Goal: Task Accomplishment & Management: Manage account settings

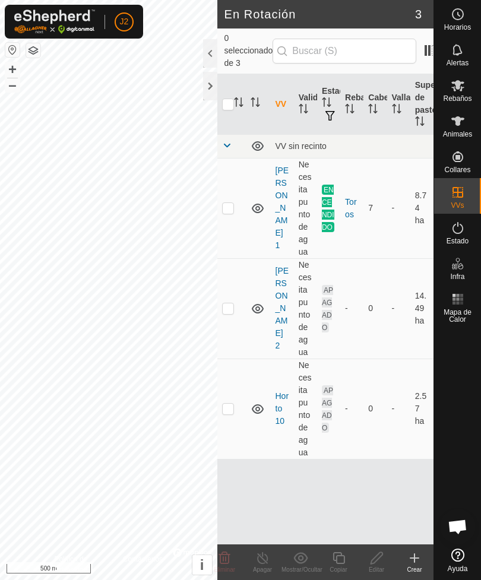
click at [230, 180] on td at bounding box center [231, 208] width 28 height 100
click at [223, 203] on p-checkbox at bounding box center [228, 207] width 12 height 9
checkbox input "false"
click at [231, 303] on p-checkbox at bounding box center [228, 307] width 12 height 9
checkbox input "true"
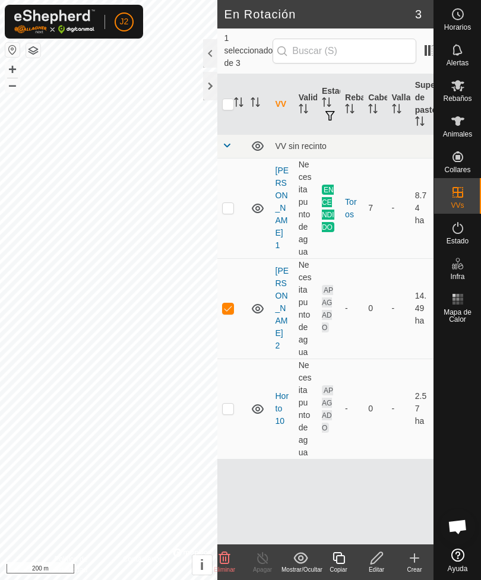
click at [380, 559] on icon at bounding box center [376, 558] width 15 height 14
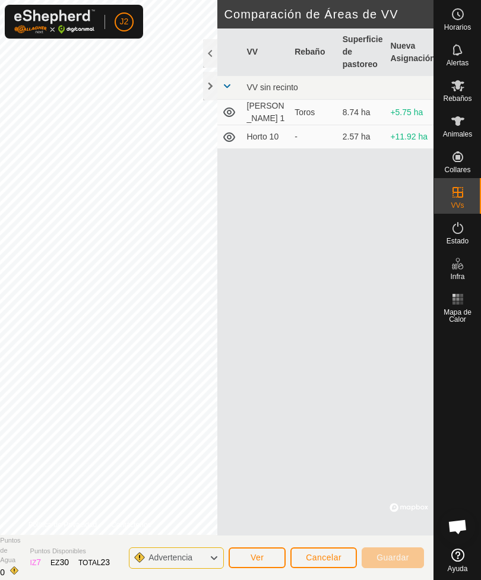
click at [212, 94] on div at bounding box center [210, 86] width 14 height 28
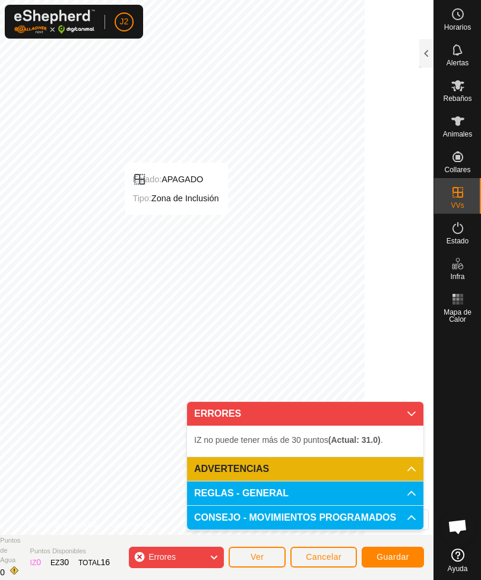
click at [406, 409] on p-accordion-header "ERRORES" at bounding box center [305, 414] width 236 height 24
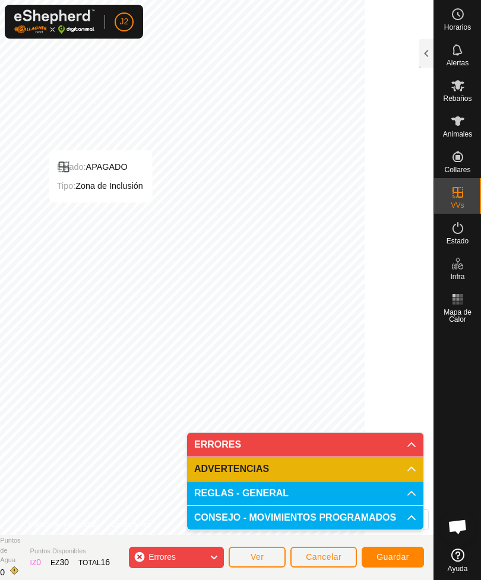
click at [406, 443] on p-accordion-header "ERRORES" at bounding box center [305, 445] width 236 height 24
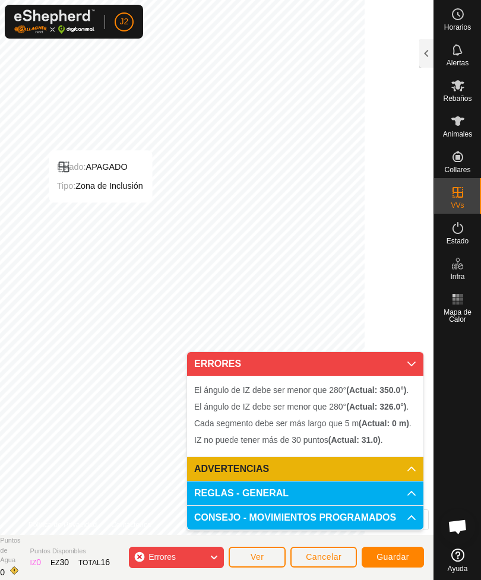
click at [408, 364] on icon at bounding box center [411, 363] width 9 height 9
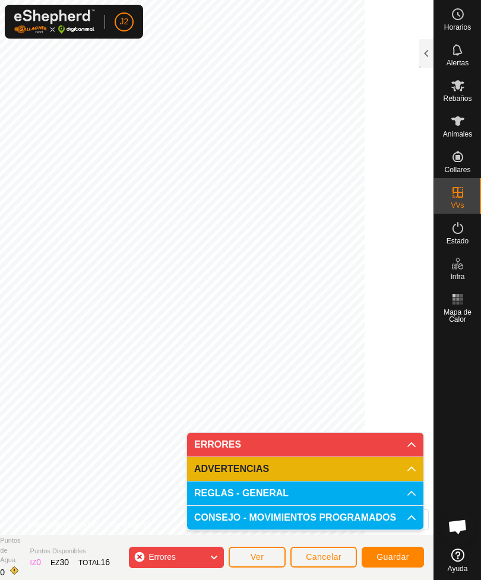
click at [412, 437] on p-accordion-header "ERRORES" at bounding box center [305, 445] width 236 height 24
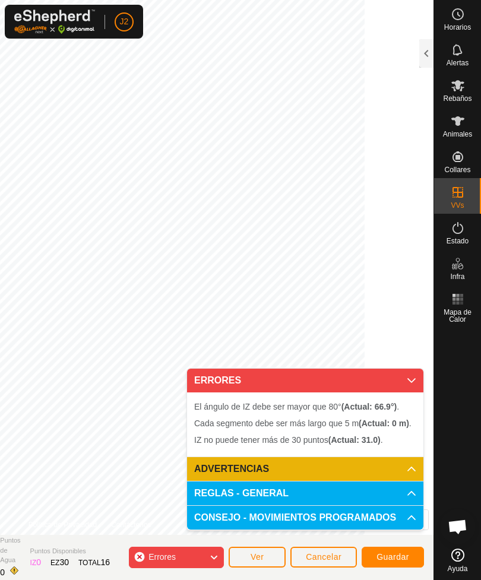
click at [410, 372] on p-accordion-header "ERRORES" at bounding box center [305, 381] width 236 height 24
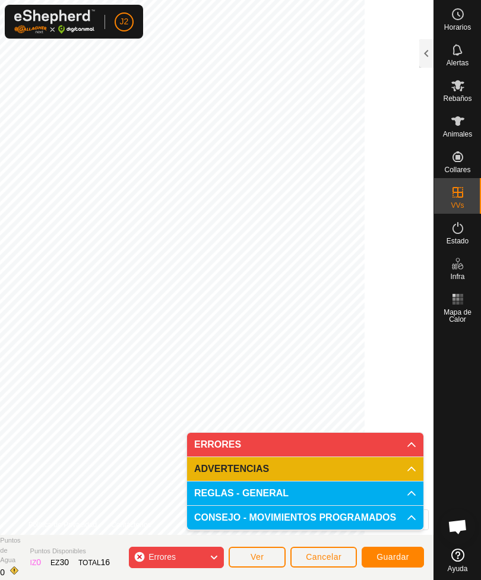
click at [393, 554] on span "Guardar" at bounding box center [392, 556] width 33 height 9
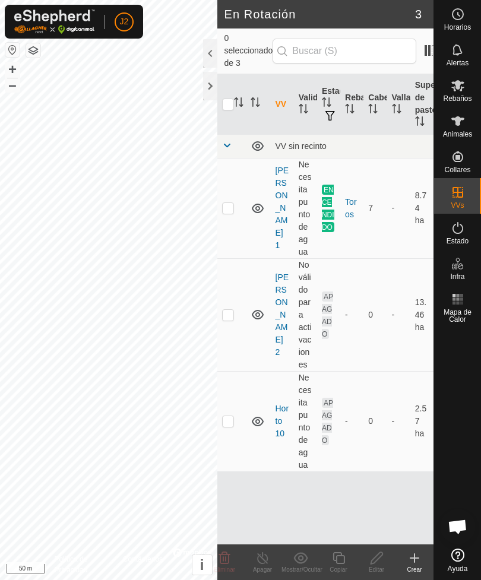
click at [344, 20] on icon "Close" at bounding box center [346, 22] width 9 height 9
click at [208, 85] on div at bounding box center [210, 86] width 14 height 28
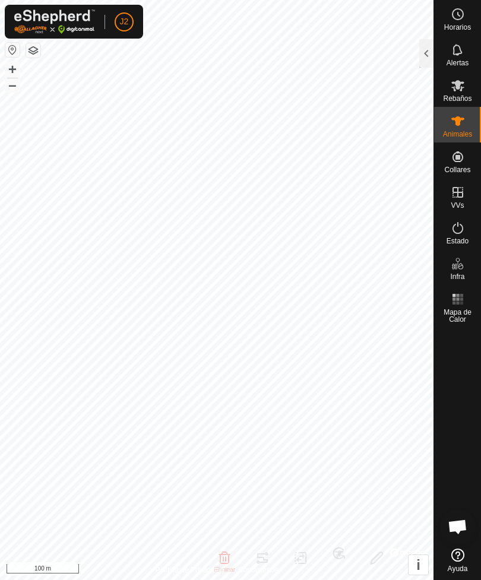
click at [423, 62] on div at bounding box center [426, 53] width 14 height 28
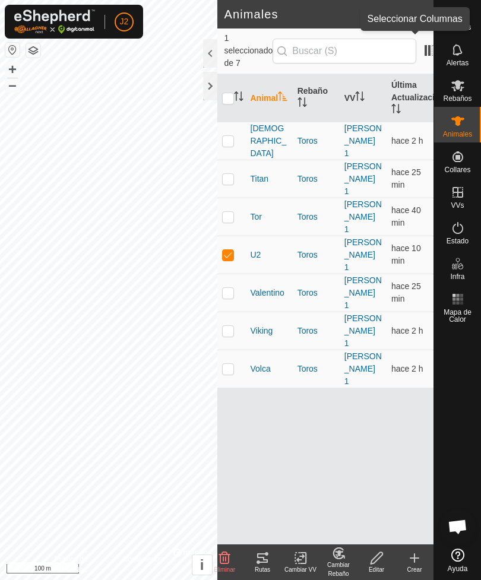
click at [421, 52] on span at bounding box center [429, 50] width 19 height 19
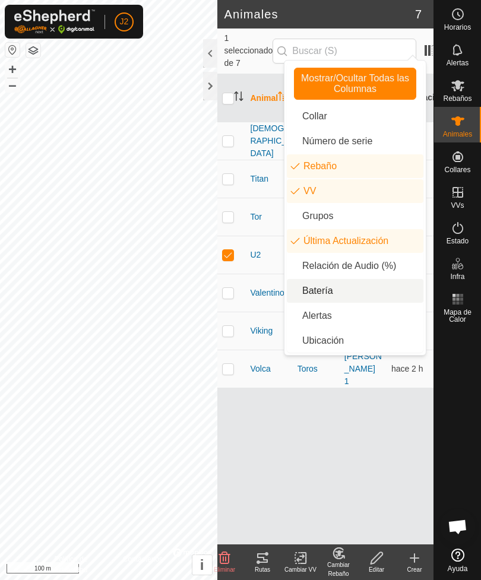
click at [326, 290] on li "Batería" at bounding box center [355, 291] width 136 height 24
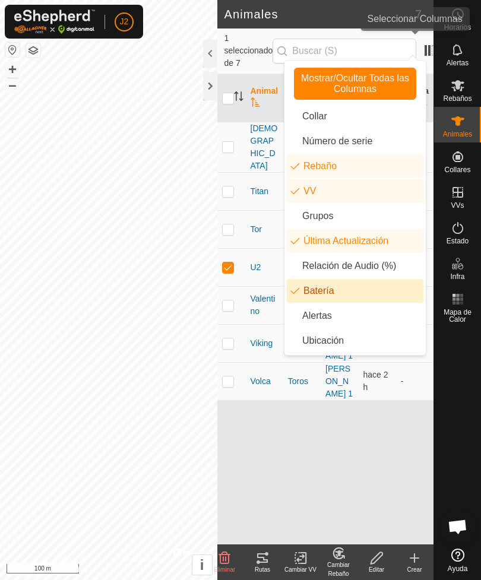
click at [420, 45] on span at bounding box center [429, 50] width 19 height 19
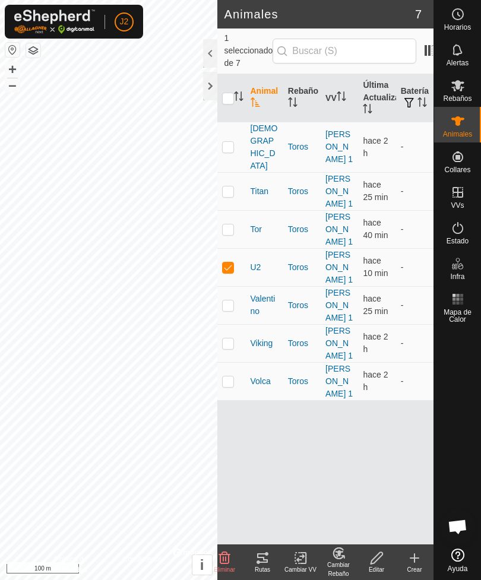
click at [420, 41] on span at bounding box center [429, 50] width 19 height 19
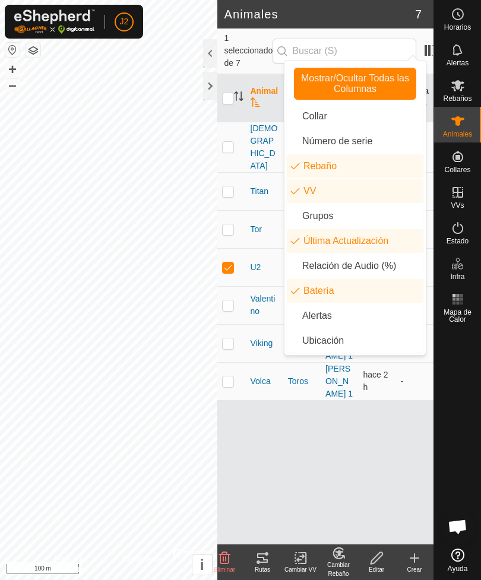
click at [372, 379] on div "Animal Rebaño VV Última Actualización Batería Satan [PERSON_NAME] 1 hace 2 h - …" at bounding box center [325, 309] width 217 height 470
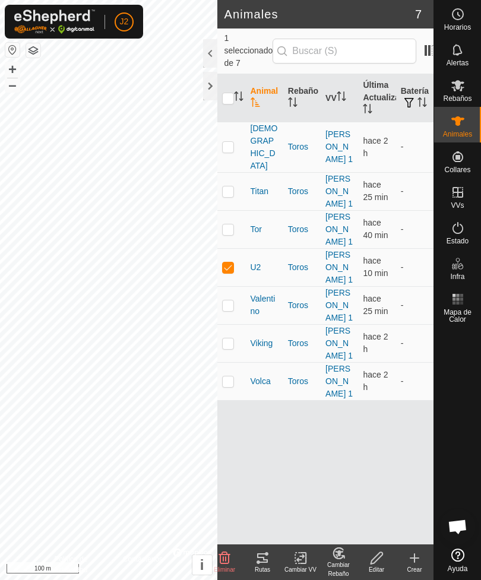
click at [210, 87] on div at bounding box center [210, 86] width 14 height 28
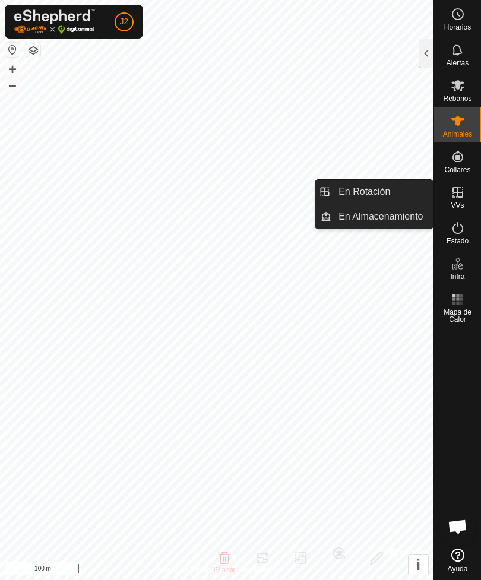
click at [379, 191] on span "En Rotación" at bounding box center [364, 192] width 52 height 14
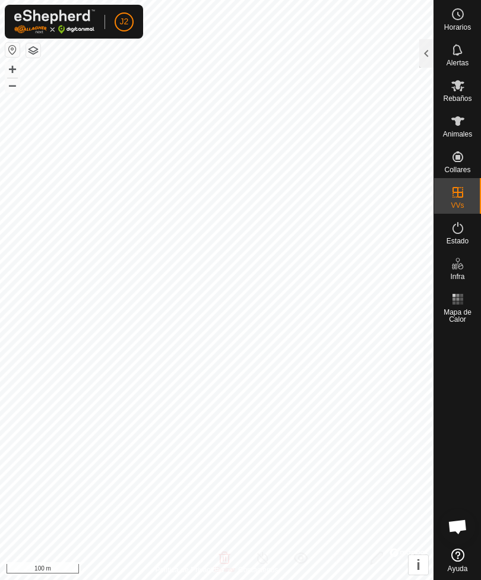
click at [420, 51] on div at bounding box center [426, 53] width 14 height 28
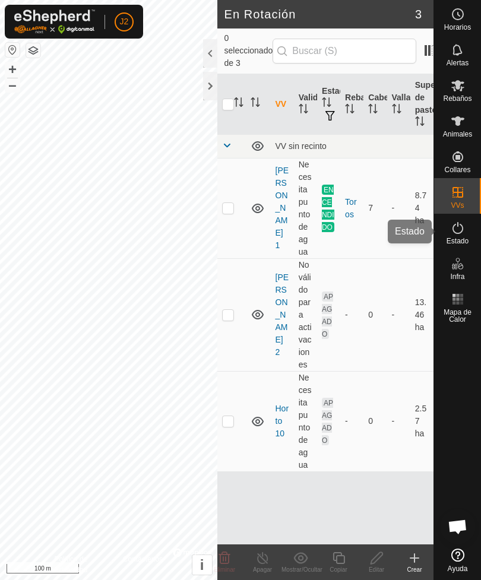
click at [460, 226] on icon at bounding box center [457, 228] width 14 height 14
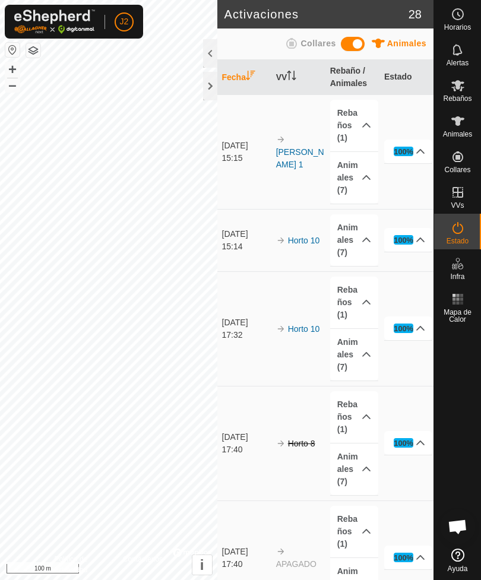
click at [208, 87] on div at bounding box center [210, 86] width 14 height 28
